Goal: Navigation & Orientation: Find specific page/section

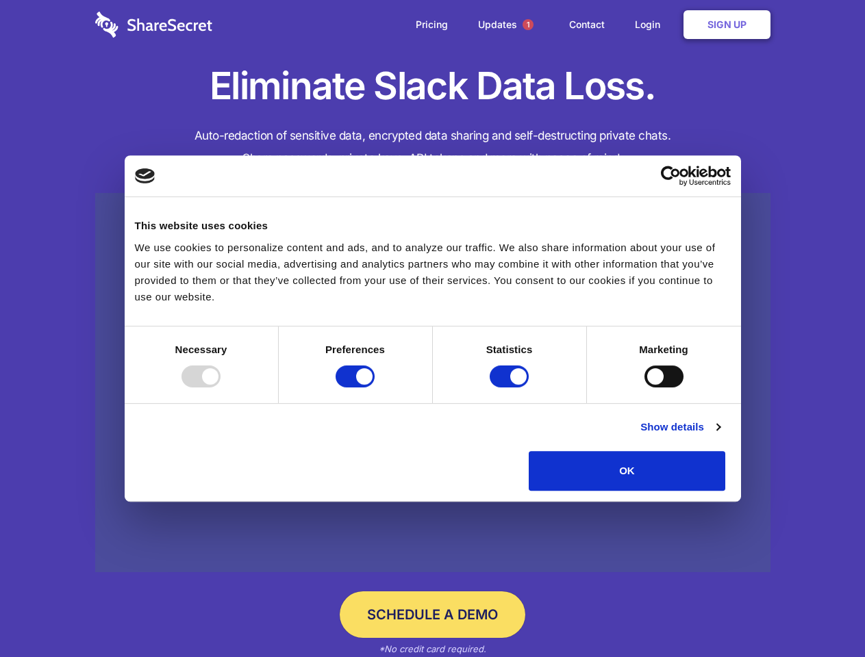
click at [220, 388] on div at bounding box center [200, 377] width 39 height 22
click at [375, 388] on input "Preferences" at bounding box center [355, 377] width 39 height 22
checkbox input "false"
click at [511, 388] on input "Statistics" at bounding box center [509, 377] width 39 height 22
checkbox input "false"
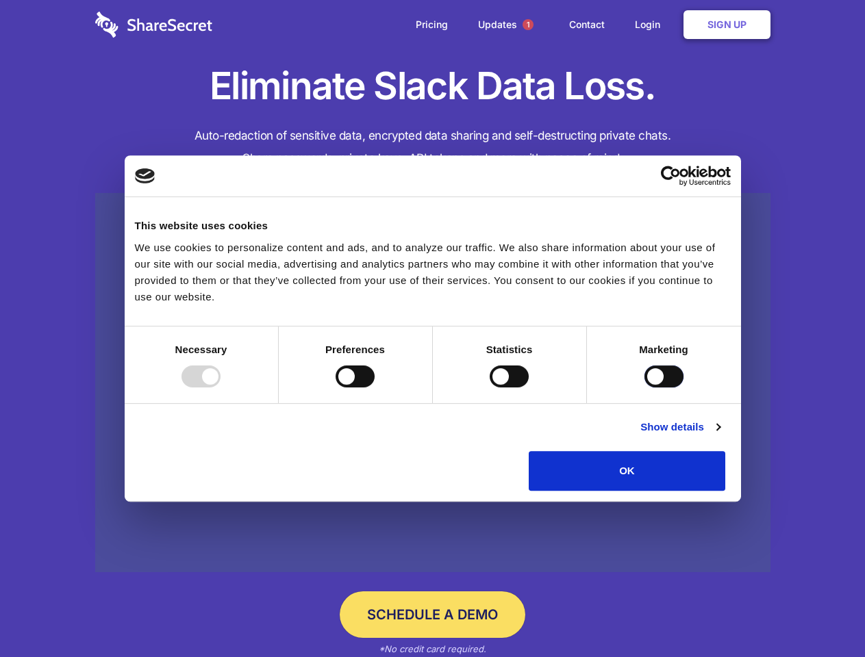
click at [644, 388] on input "Marketing" at bounding box center [663, 377] width 39 height 22
checkbox input "true"
click at [720, 436] on link "Show details" at bounding box center [679, 427] width 79 height 16
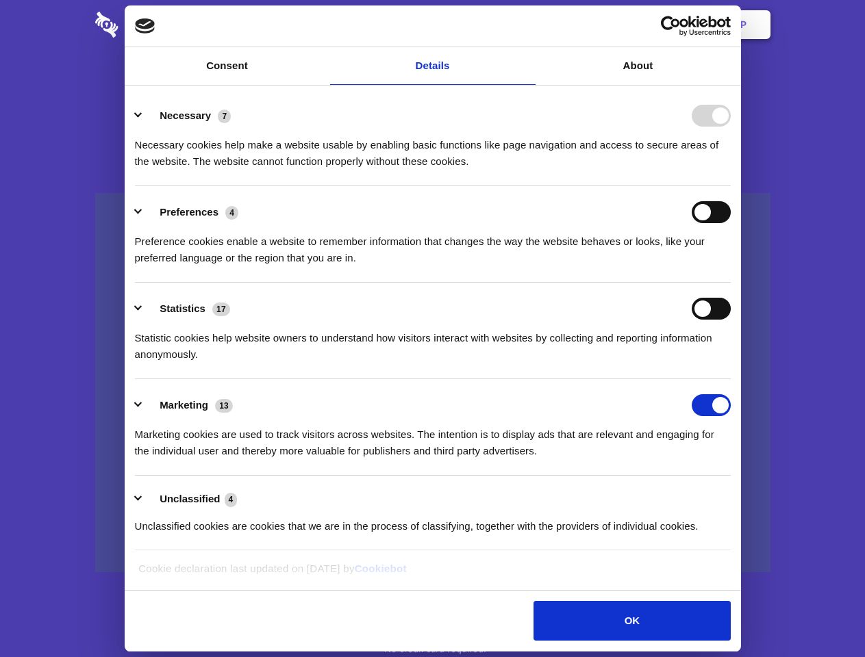
click at [731, 186] on li "Necessary 7 Necessary cookies help make a website usable by enabling basic func…" at bounding box center [433, 138] width 596 height 97
click at [527, 25] on span "1" at bounding box center [527, 24] width 11 height 11
